Goal: Task Accomplishment & Management: Manage account settings

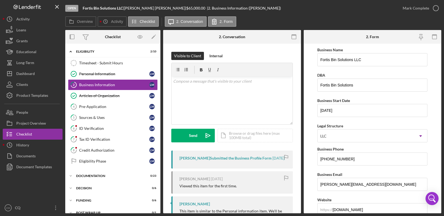
scroll to position [76, 0]
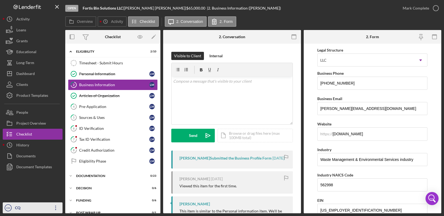
click at [53, 205] on icon "Icon/Overflow" at bounding box center [56, 208] width 14 height 14
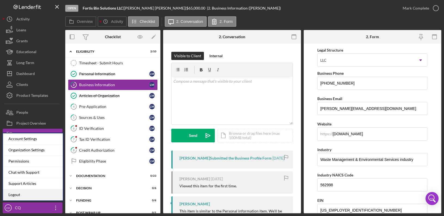
click at [49, 193] on link "Logout" at bounding box center [33, 194] width 60 height 11
